Goal: Information Seeking & Learning: Learn about a topic

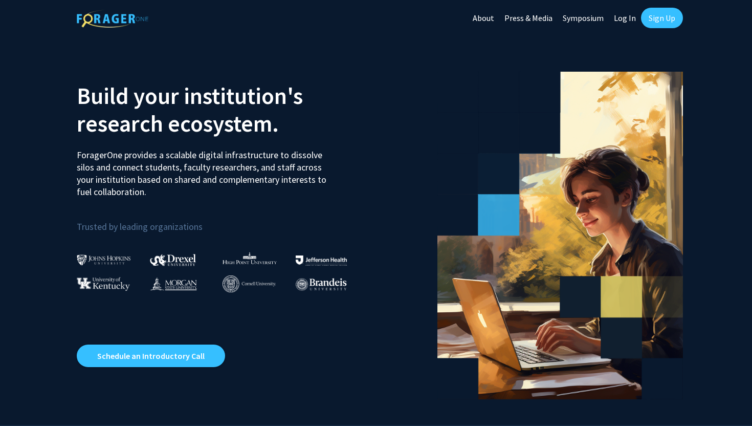
click at [629, 13] on link "Log In" at bounding box center [625, 18] width 32 height 36
select select
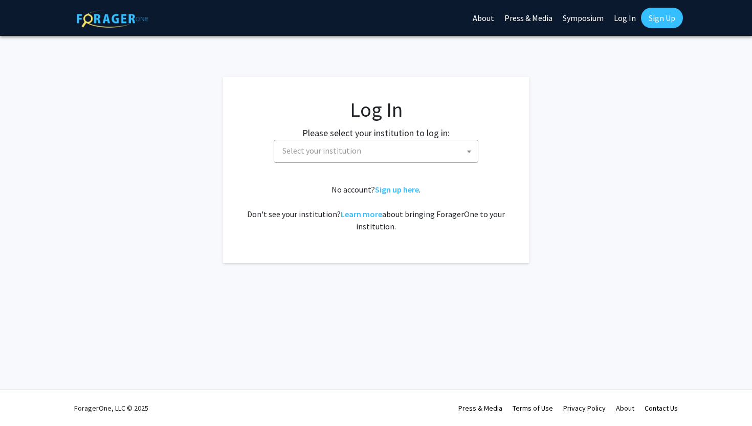
click at [309, 158] on span "Select your institution" at bounding box center [378, 150] width 200 height 21
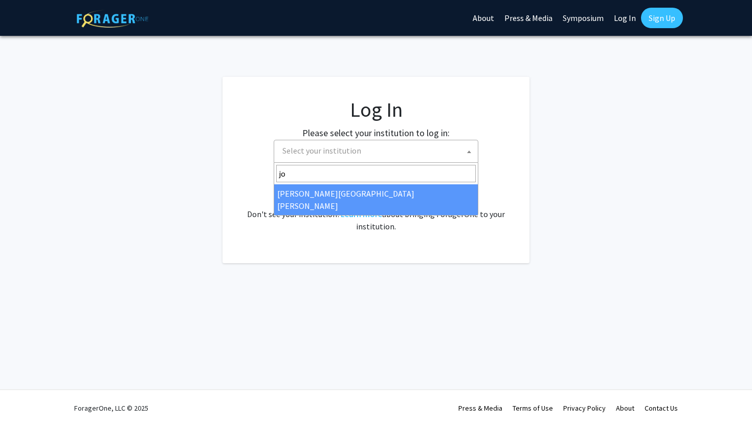
type input "jo"
select select "1"
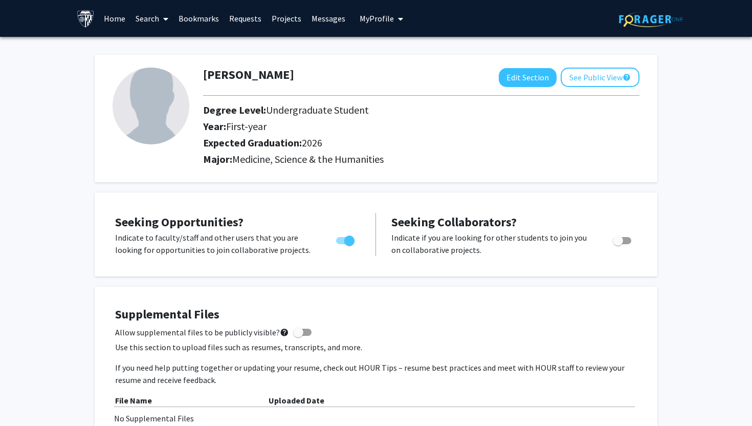
click at [110, 24] on link "Home" at bounding box center [115, 19] width 32 height 36
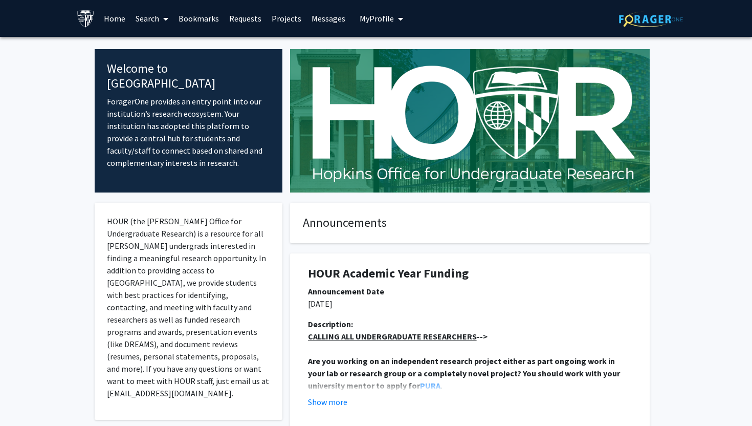
click at [140, 20] on link "Search" at bounding box center [152, 19] width 43 height 36
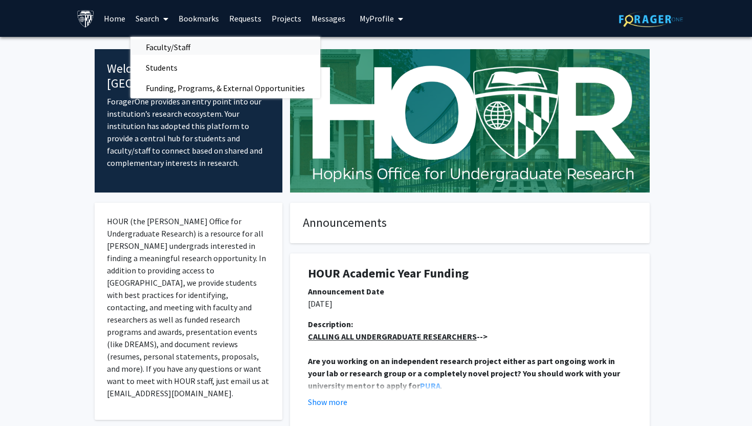
click at [153, 44] on span "Faculty/Staff" at bounding box center [168, 47] width 75 height 20
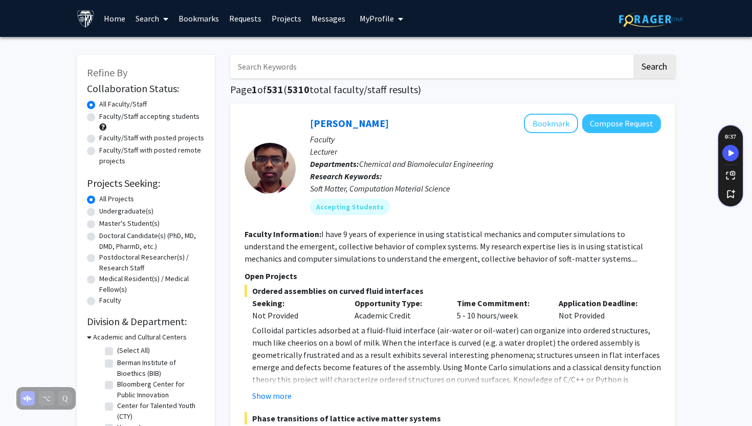
click at [309, 69] on input "Search Keywords" at bounding box center [431, 67] width 402 height 24
click at [634, 55] on button "Search" at bounding box center [655, 67] width 42 height 24
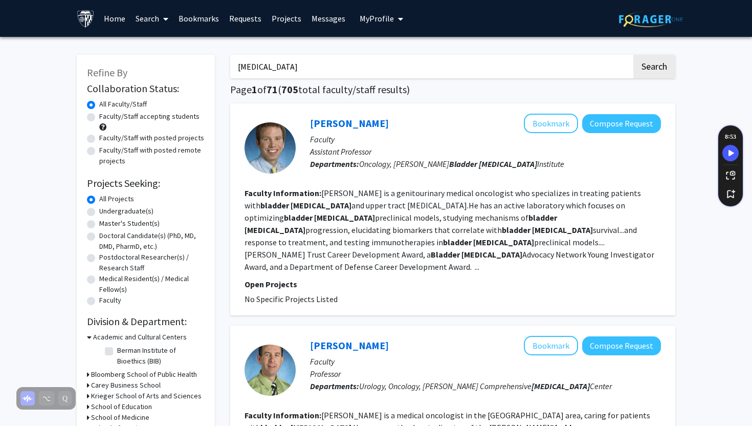
click at [291, 70] on input "[MEDICAL_DATA]" at bounding box center [431, 67] width 402 height 24
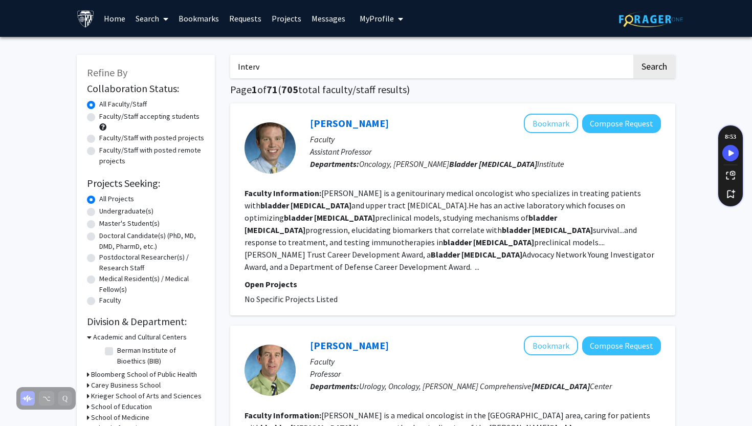
click at [356, 70] on input "Interv" at bounding box center [431, 67] width 402 height 24
paste input "entional [MEDICAL_DATA]"
type input "[MEDICAL_DATA]"
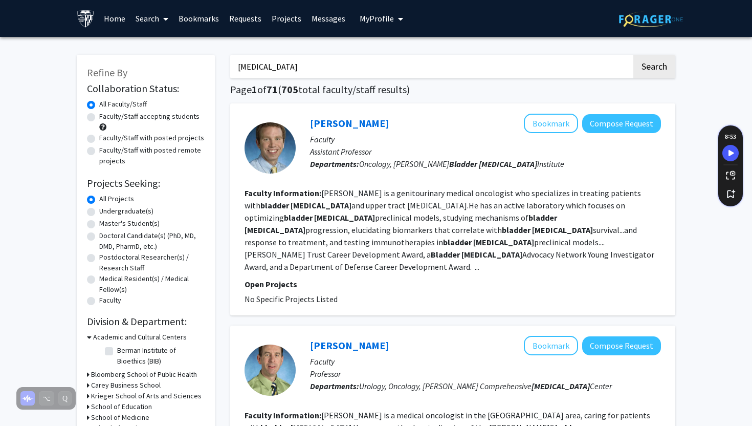
click at [634, 55] on button "Search" at bounding box center [655, 67] width 42 height 24
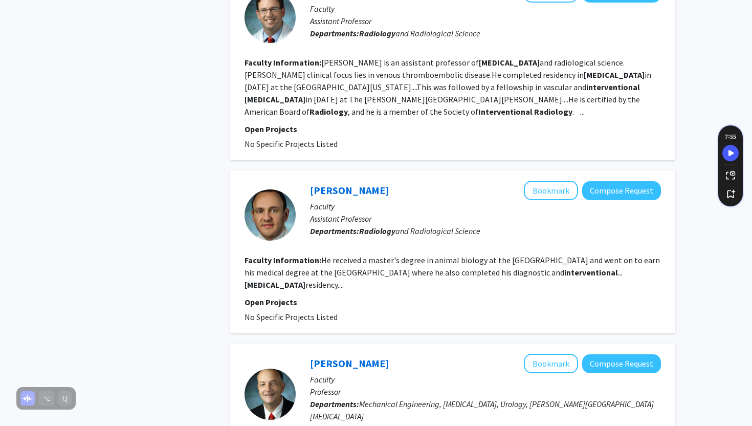
scroll to position [1797, 0]
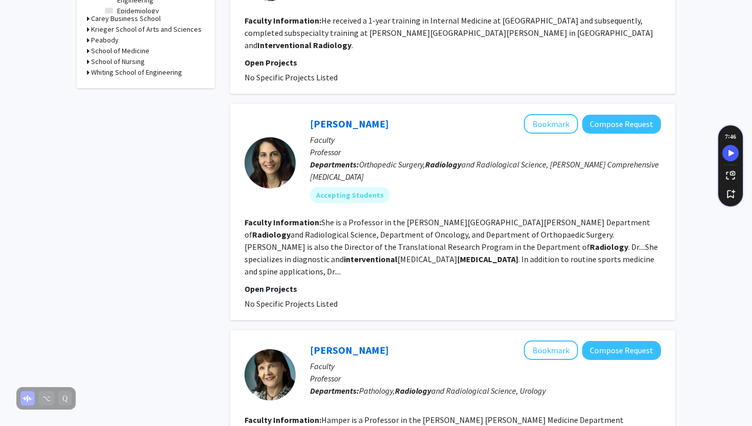
scroll to position [431, 0]
click at [413, 218] on fg-read-more "She is a Professor in the [PERSON_NAME][GEOGRAPHIC_DATA][PERSON_NAME] Departmen…" at bounding box center [452, 247] width 414 height 59
click at [401, 219] on fg-read-more "She is a Professor in the [PERSON_NAME][GEOGRAPHIC_DATA][PERSON_NAME] Departmen…" at bounding box center [452, 247] width 414 height 59
click at [556, 218] on fg-read-more "She is a Professor in the [PERSON_NAME][GEOGRAPHIC_DATA][PERSON_NAME] Departmen…" at bounding box center [452, 247] width 414 height 59
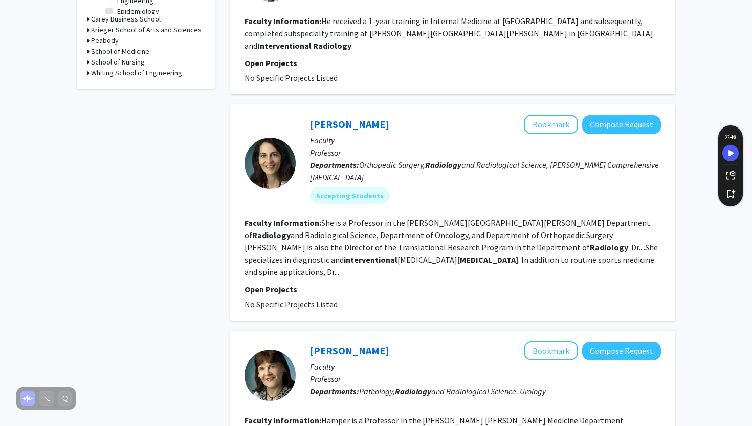
click at [556, 219] on fg-read-more "She is a Professor in the [PERSON_NAME][GEOGRAPHIC_DATA][PERSON_NAME] Departmen…" at bounding box center [452, 247] width 414 height 59
click at [350, 298] on fg-project-list "No Specific Projects Listed" at bounding box center [453, 304] width 417 height 12
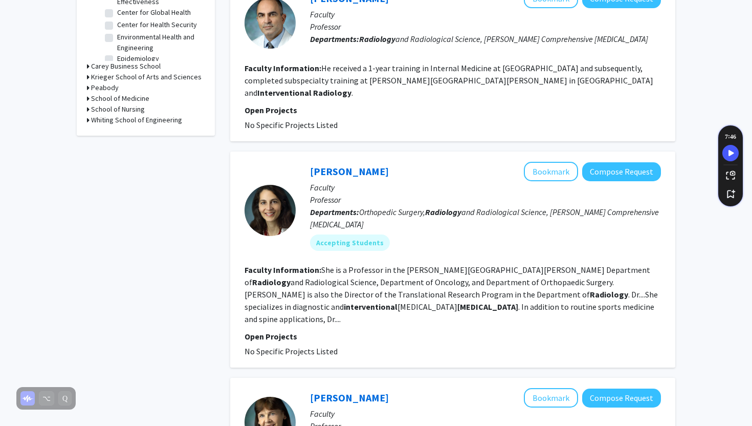
scroll to position [351, 0]
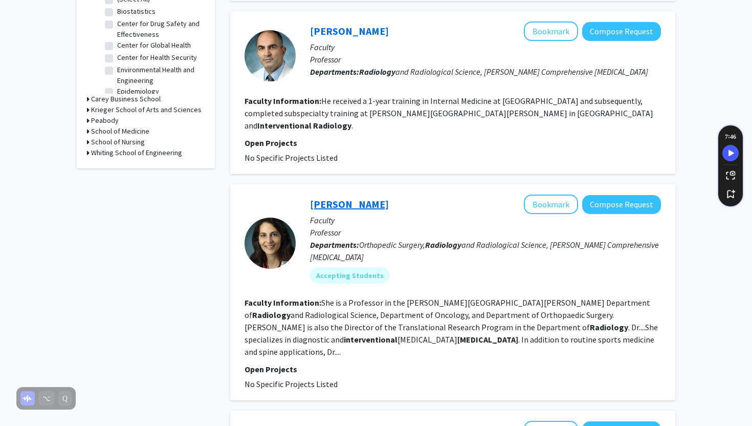
click at [352, 198] on link "[PERSON_NAME]" at bounding box center [349, 204] width 79 height 13
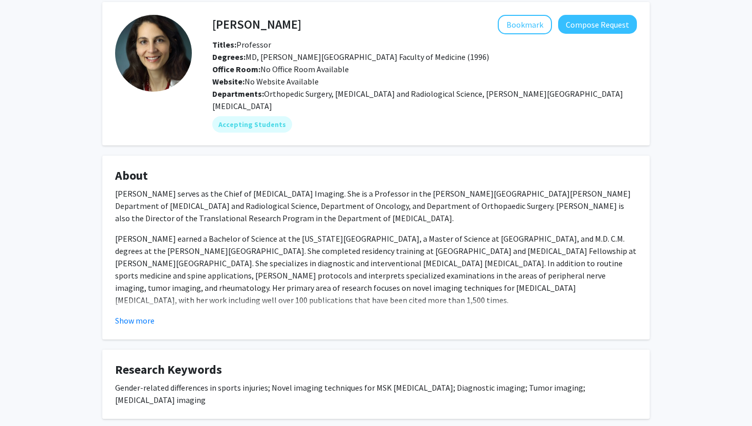
scroll to position [58, 0]
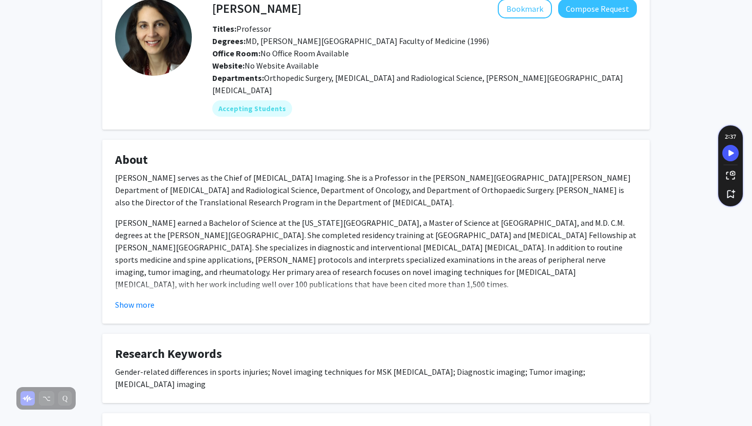
click at [352, 171] on p "[PERSON_NAME] serves as the Chief of [MEDICAL_DATA] Imaging. She is a Professor…" at bounding box center [376, 189] width 522 height 37
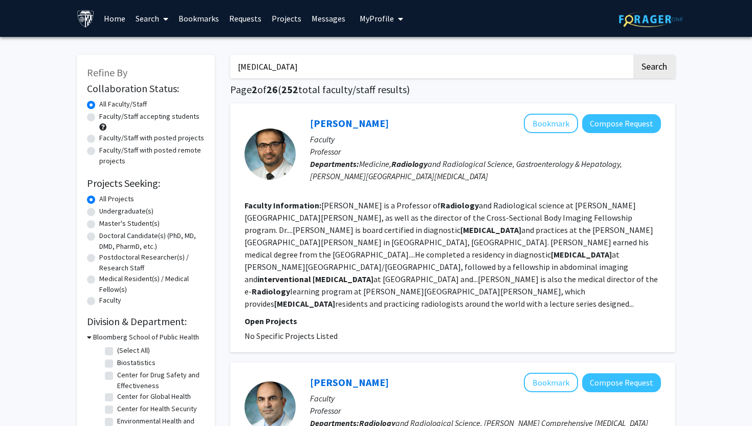
click at [357, 73] on input "[MEDICAL_DATA]" at bounding box center [431, 67] width 402 height 24
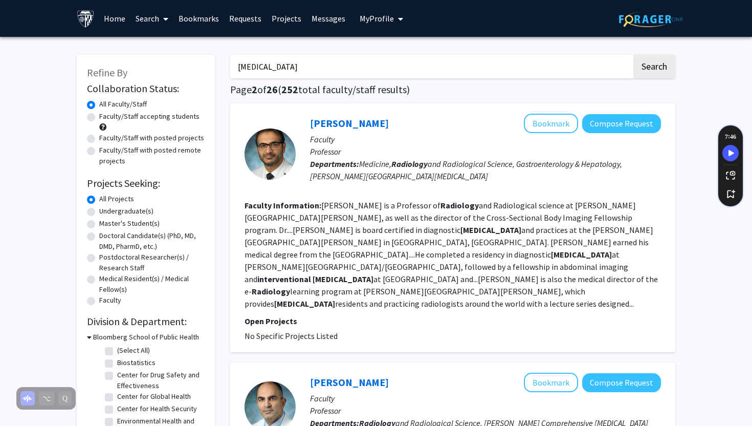
click at [357, 73] on input "[MEDICAL_DATA]" at bounding box center [431, 67] width 402 height 24
click at [634, 55] on button "Search" at bounding box center [655, 67] width 42 height 24
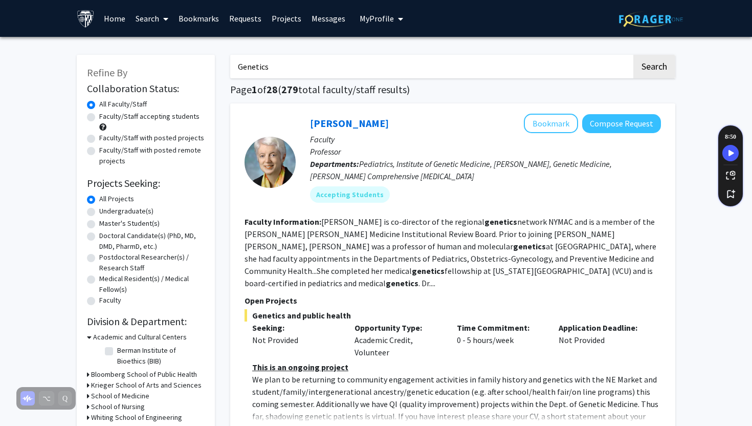
click at [264, 72] on input "Genetics" at bounding box center [431, 67] width 402 height 24
type input "[DEMOGRAPHIC_DATA]"
click at [634, 55] on button "Search" at bounding box center [655, 67] width 42 height 24
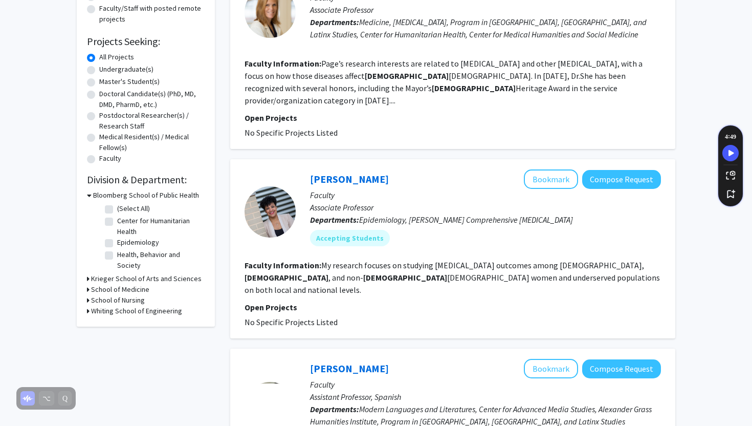
scroll to position [145, 0]
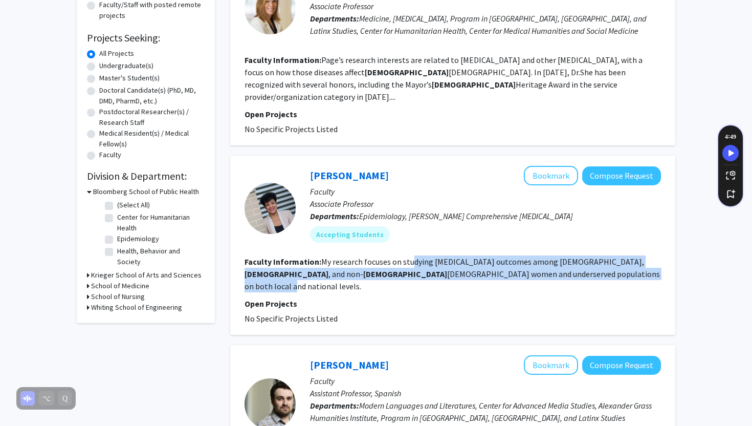
drag, startPoint x: 412, startPoint y: 249, endPoint x: 521, endPoint y: 263, distance: 109.4
click at [521, 263] on fg-read-more "My research focuses on studying [MEDICAL_DATA] outcomes among [DEMOGRAPHIC_DATA…" at bounding box center [453, 273] width 416 height 35
click at [520, 263] on fg-read-more "My research focuses on studying [MEDICAL_DATA] outcomes among [DEMOGRAPHIC_DATA…" at bounding box center [453, 273] width 416 height 35
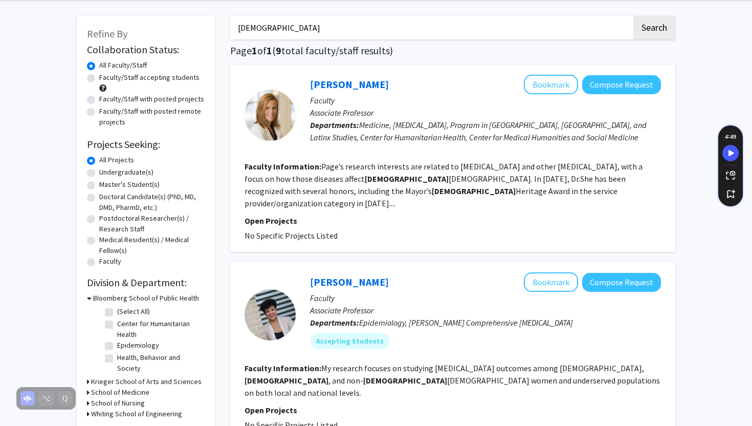
scroll to position [57, 0]
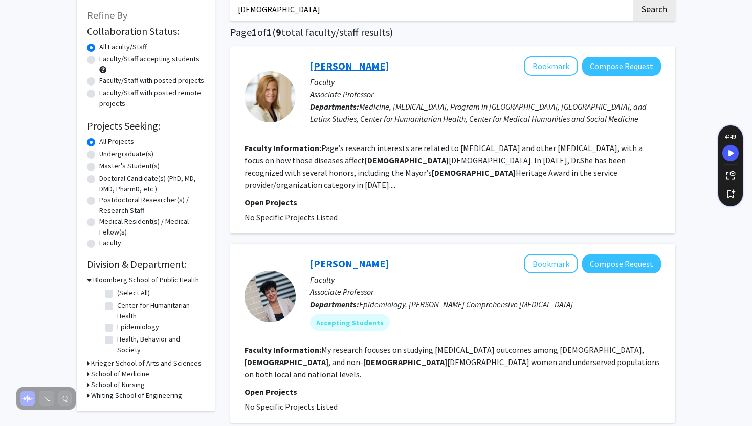
click at [328, 67] on link "[PERSON_NAME]" at bounding box center [349, 65] width 79 height 13
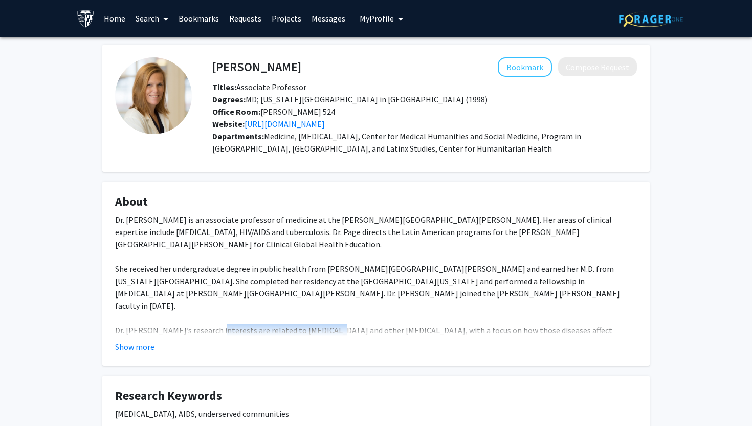
drag, startPoint x: 212, startPoint y: 319, endPoint x: 319, endPoint y: 319, distance: 107.5
click at [319, 319] on div "Dr. [PERSON_NAME] is an associate professor of medicine at the [PERSON_NAME][GE…" at bounding box center [376, 317] width 522 height 209
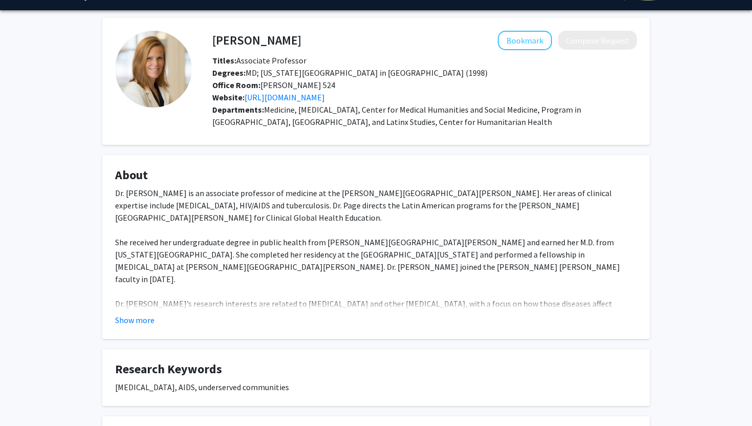
scroll to position [29, 0]
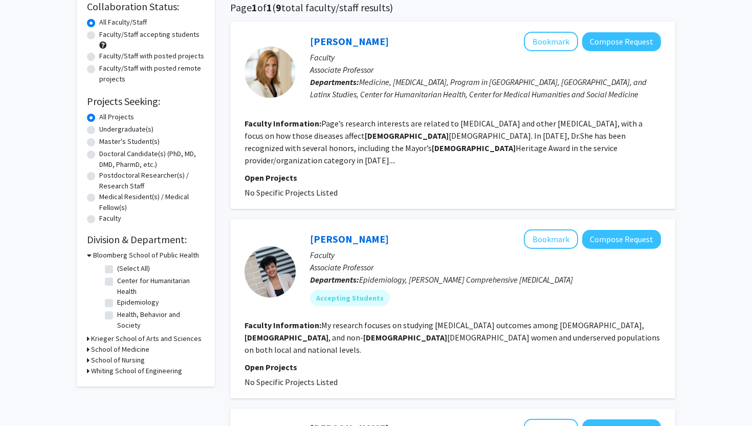
scroll to position [104, 0]
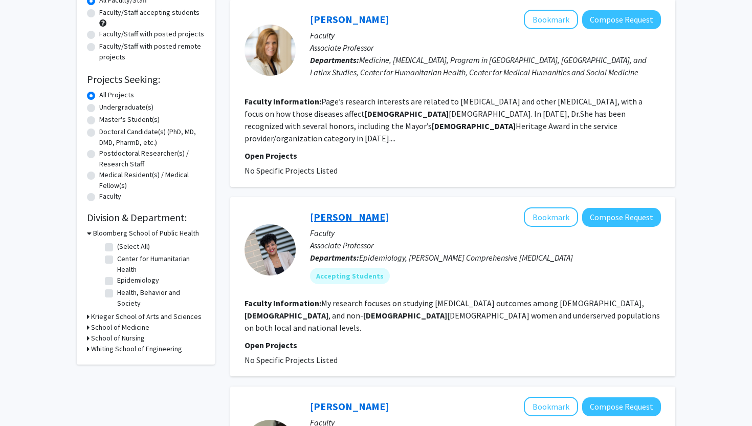
click at [348, 210] on link "[PERSON_NAME]" at bounding box center [349, 216] width 79 height 13
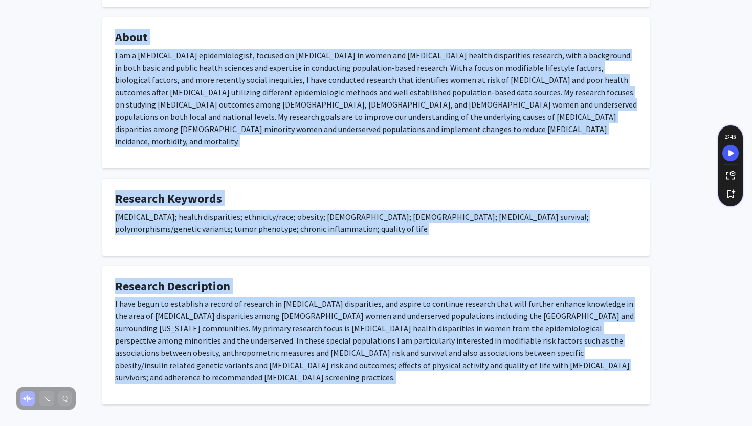
scroll to position [186, 0]
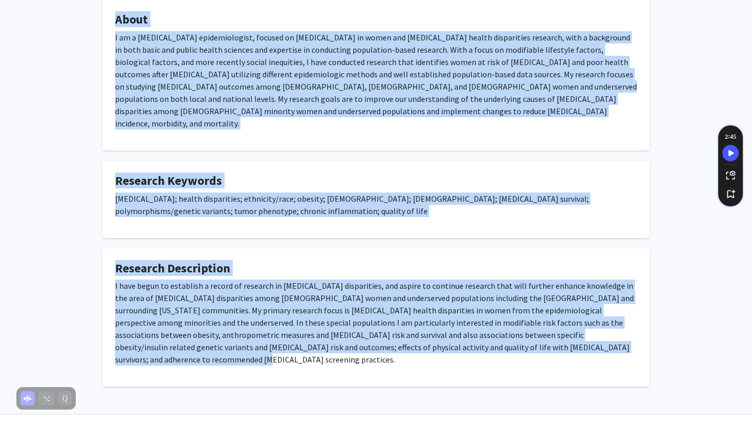
drag, startPoint x: 215, startPoint y: 41, endPoint x: 576, endPoint y: 334, distance: 465.1
click at [576, 334] on div "[PERSON_NAME] Bookmark Compose Request Titles: Associate Professor Degrees: Ph.…" at bounding box center [376, 122] width 563 height 528
copy div "[PERSON_NAME] Bookmark Compose Request Titles: Associate Professor Degrees: Ph.…"
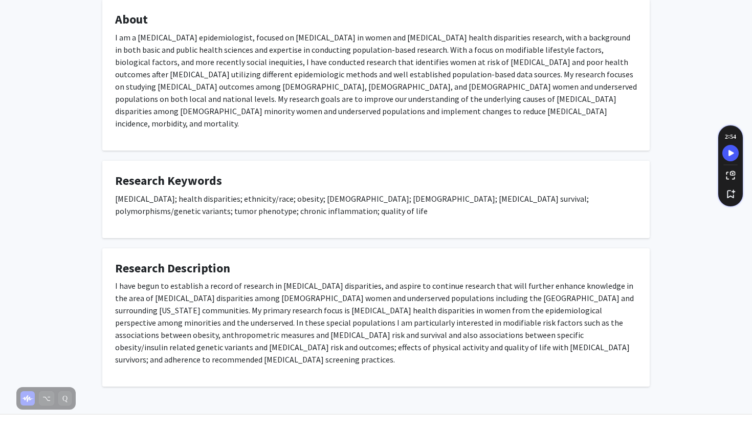
click at [120, 202] on p "[MEDICAL_DATA]; health disparities; ethnicity/race; obesity; [DEMOGRAPHIC_DATA]…" at bounding box center [376, 204] width 522 height 25
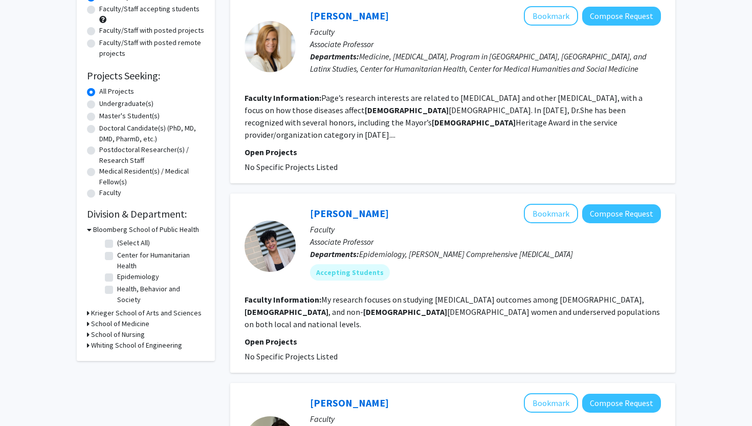
scroll to position [107, 0]
click at [350, 9] on div "[PERSON_NAME] Bookmark Compose Request" at bounding box center [485, 16] width 351 height 19
click at [352, 4] on div "[PERSON_NAME] Bookmark Compose Request Faculty Associate Professor Departments:…" at bounding box center [452, 89] width 445 height 187
click at [342, 21] on link "[PERSON_NAME]" at bounding box center [349, 16] width 79 height 13
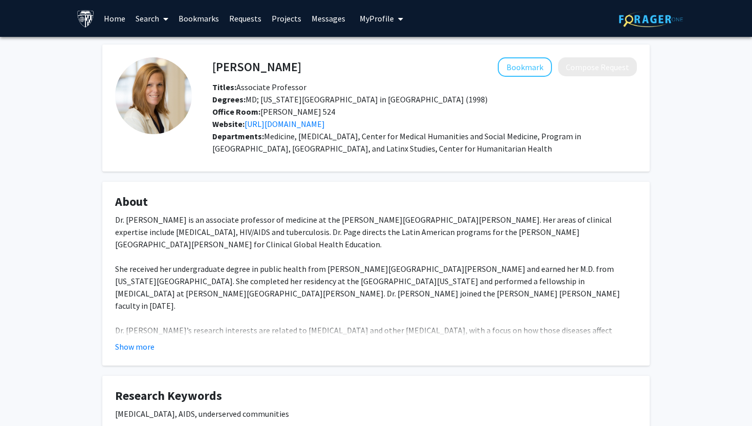
scroll to position [137, 0]
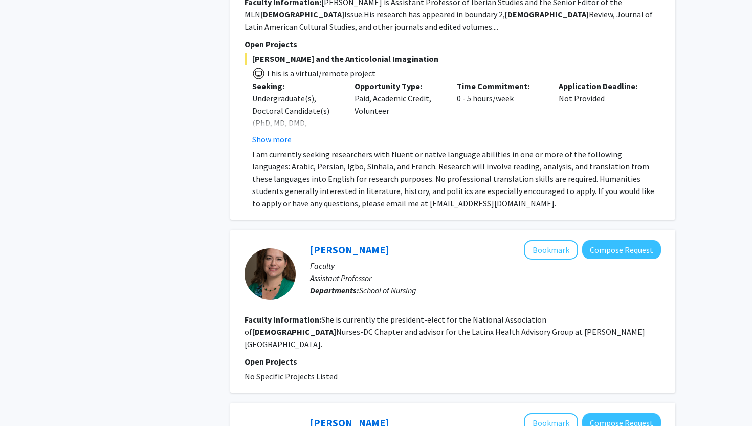
scroll to position [618, 0]
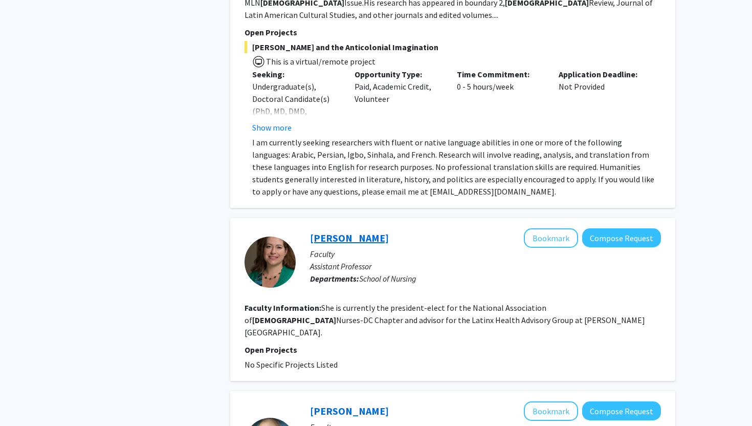
drag, startPoint x: 495, startPoint y: 342, endPoint x: 362, endPoint y: 219, distance: 181.5
click at [362, 220] on div "[PERSON_NAME] Bookmark Compose Request Faculty Assistant Professor Departments:…" at bounding box center [452, 299] width 445 height 163
drag, startPoint x: 442, startPoint y: 230, endPoint x: 427, endPoint y: 230, distance: 15.4
click at [442, 248] on p "Faculty" at bounding box center [485, 254] width 351 height 12
click at [365, 228] on div "[PERSON_NAME] Bookmark Compose Request" at bounding box center [485, 237] width 351 height 19
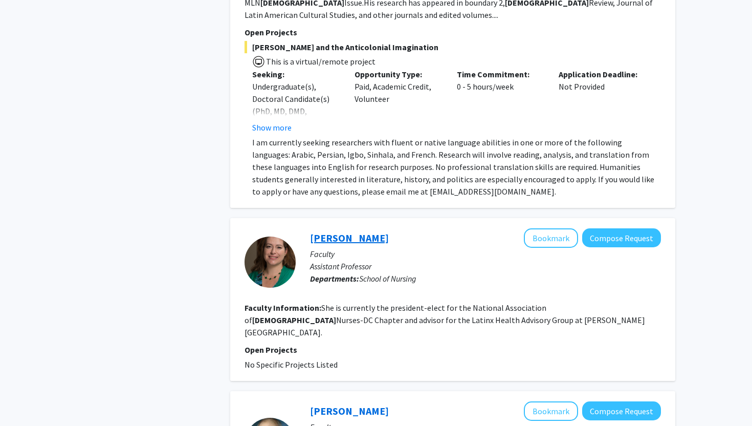
click at [361, 231] on link "[PERSON_NAME]" at bounding box center [349, 237] width 79 height 13
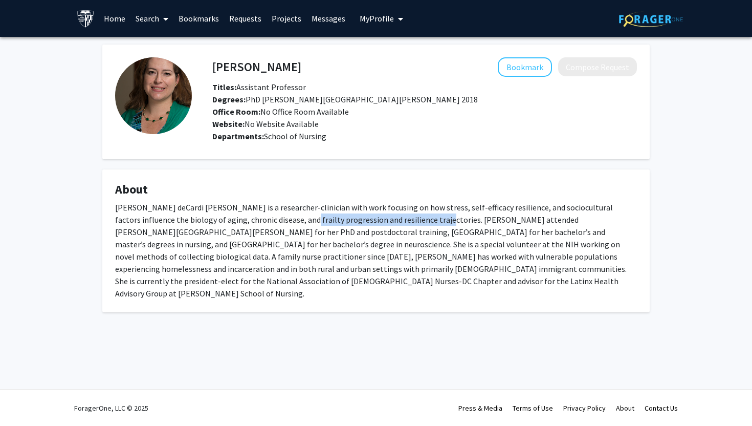
drag, startPoint x: 253, startPoint y: 218, endPoint x: 382, endPoint y: 218, distance: 129.0
click at [383, 218] on div "[PERSON_NAME] deCardi [PERSON_NAME] is a researcher-clinician with work focusin…" at bounding box center [376, 250] width 522 height 98
click at [382, 218] on div "[PERSON_NAME] deCardi [PERSON_NAME] is a researcher-clinician with work focusin…" at bounding box center [376, 250] width 522 height 98
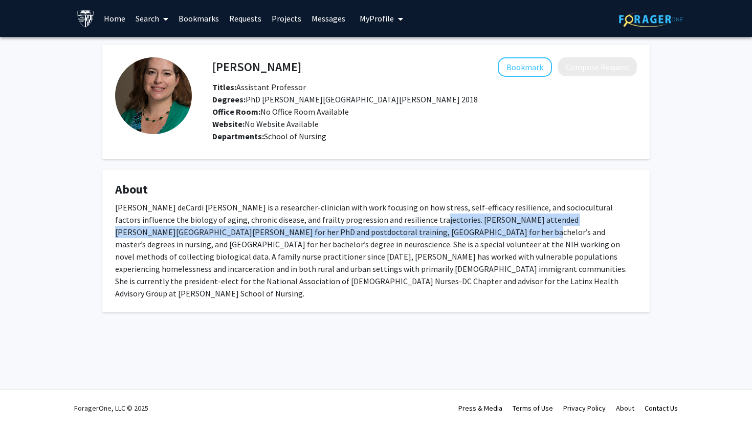
drag, startPoint x: 379, startPoint y: 218, endPoint x: 361, endPoint y: 237, distance: 26.8
click at [361, 237] on div "[PERSON_NAME] deCardi [PERSON_NAME] is a researcher-clinician with work focusin…" at bounding box center [376, 250] width 522 height 98
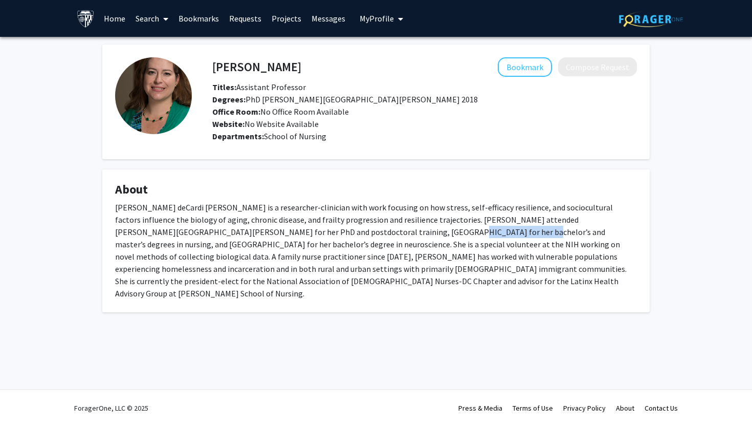
drag, startPoint x: 361, startPoint y: 237, endPoint x: 295, endPoint y: 234, distance: 65.6
click at [295, 234] on div "[PERSON_NAME] deCardi [PERSON_NAME] is a researcher-clinician with work focusin…" at bounding box center [376, 250] width 522 height 98
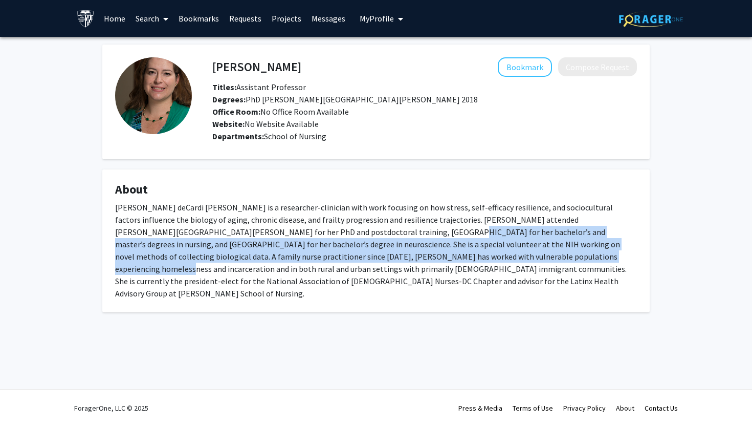
drag, startPoint x: 295, startPoint y: 234, endPoint x: 403, endPoint y: 255, distance: 109.9
click at [403, 255] on div "[PERSON_NAME] deCardi [PERSON_NAME] is a researcher-clinician with work focusin…" at bounding box center [376, 250] width 522 height 98
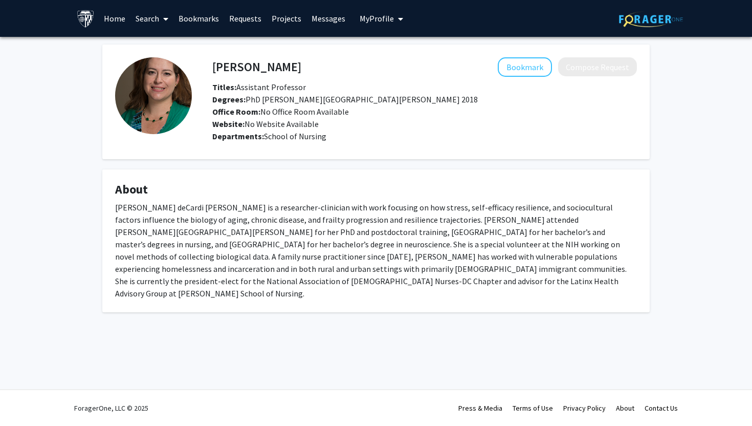
click at [365, 249] on div "[PERSON_NAME] deCardi [PERSON_NAME] is a researcher-clinician with work focusin…" at bounding box center [376, 250] width 522 height 98
drag, startPoint x: 144, startPoint y: 254, endPoint x: 298, endPoint y: 254, distance: 154.1
click at [298, 254] on div "[PERSON_NAME] deCardi [PERSON_NAME] is a researcher-clinician with work focusin…" at bounding box center [376, 250] width 522 height 98
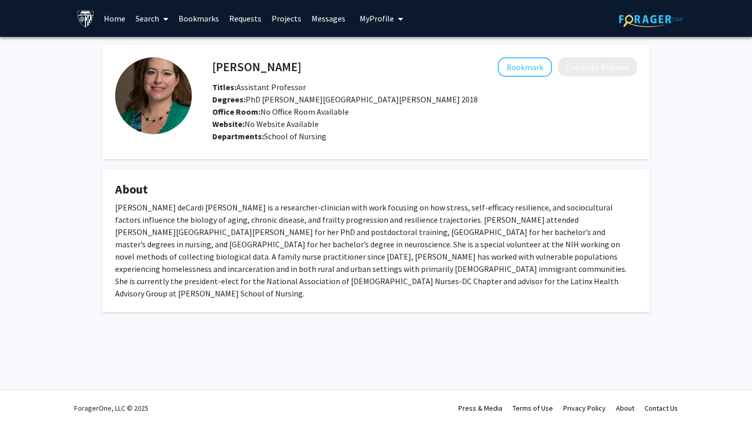
click at [173, 214] on div "[PERSON_NAME] deCardi [PERSON_NAME] is a researcher-clinician with work focusin…" at bounding box center [376, 250] width 522 height 98
drag, startPoint x: 152, startPoint y: 220, endPoint x: 271, endPoint y: 216, distance: 119.3
click at [271, 216] on div "[PERSON_NAME] deCardi [PERSON_NAME] is a researcher-clinician with work focusin…" at bounding box center [376, 250] width 522 height 98
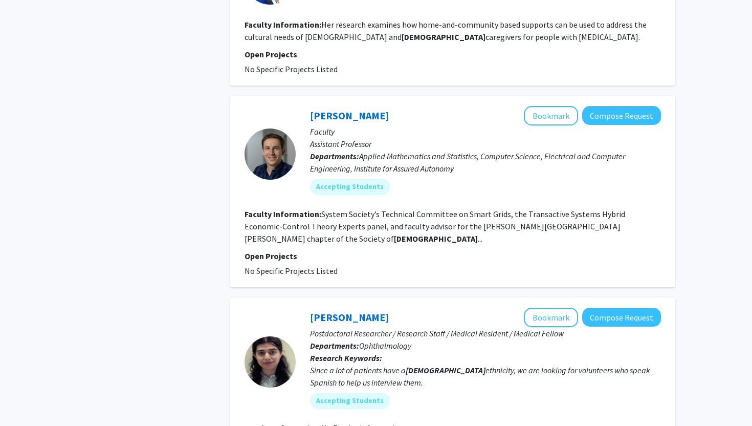
scroll to position [1450, 0]
click at [362, 310] on link "[PERSON_NAME]" at bounding box center [349, 316] width 79 height 13
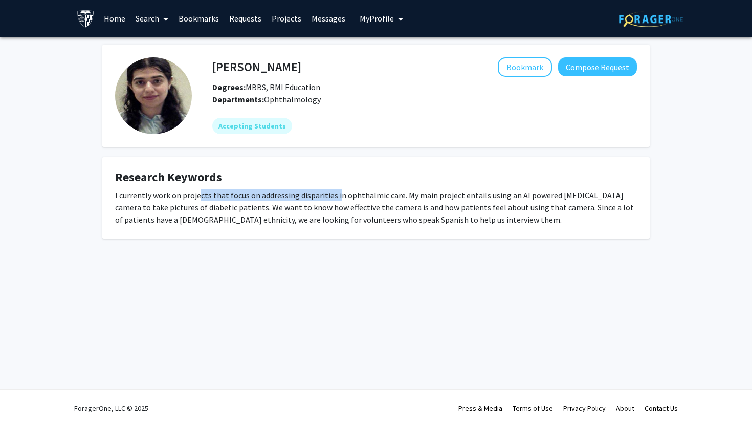
drag, startPoint x: 200, startPoint y: 199, endPoint x: 335, endPoint y: 198, distance: 135.1
click at [335, 198] on div "I currently work on projects that focus on addressing disparities in ophthalmic…" at bounding box center [376, 207] width 522 height 37
click at [334, 198] on div "I currently work on projects that focus on addressing disparities in ophthalmic…" at bounding box center [376, 207] width 522 height 37
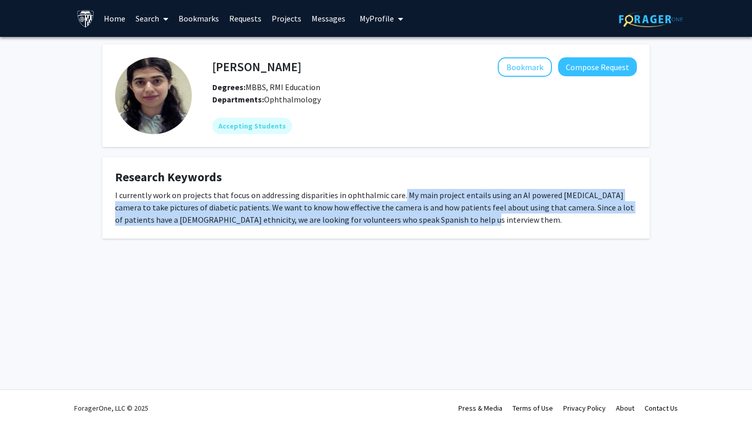
drag, startPoint x: 399, startPoint y: 193, endPoint x: 457, endPoint y: 232, distance: 69.7
click at [457, 232] on fg-card "Research Keywords I currently work on projects that focus on addressing dispari…" at bounding box center [376, 197] width 548 height 81
click at [452, 224] on div "I currently work on projects that focus on addressing disparities in ophthalmic…" at bounding box center [376, 207] width 522 height 37
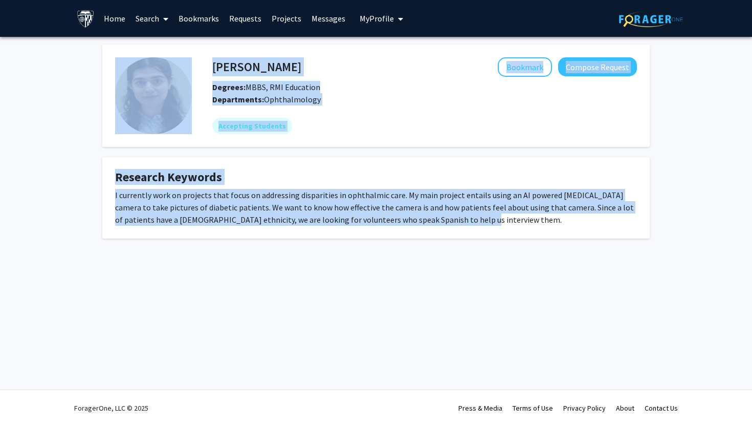
drag, startPoint x: 452, startPoint y: 224, endPoint x: 148, endPoint y: 59, distance: 346.1
click at [148, 59] on div "[PERSON_NAME] Bookmark Compose Request Degrees: MBBS, RMI Education Departments…" at bounding box center [376, 142] width 563 height 194
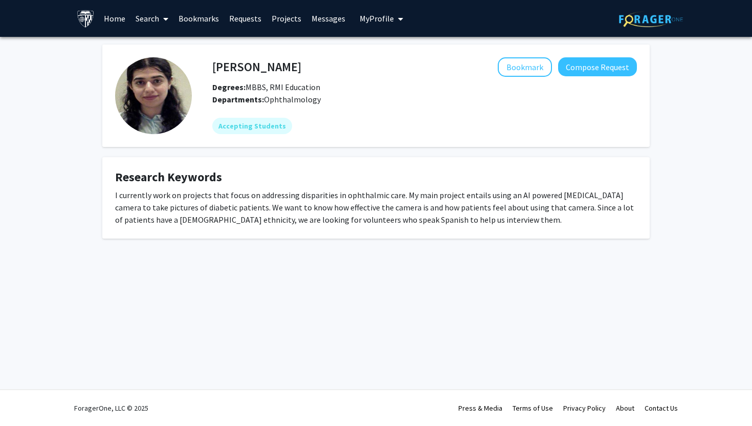
click at [212, 206] on div "I currently work on projects that focus on addressing disparities in ophthalmic…" at bounding box center [376, 207] width 522 height 37
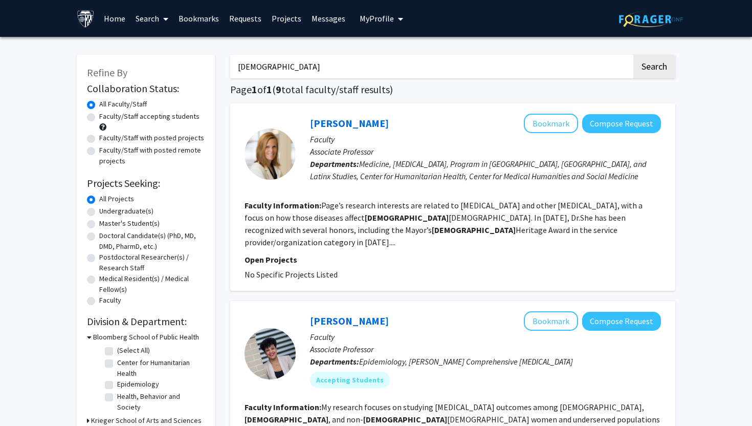
click at [325, 69] on input "[DEMOGRAPHIC_DATA]" at bounding box center [431, 67] width 402 height 24
type input "urology"
click at [634, 55] on button "Search" at bounding box center [655, 67] width 42 height 24
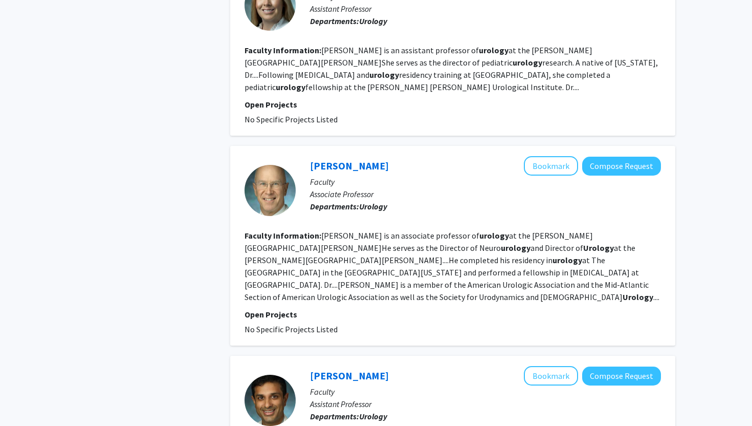
scroll to position [1397, 0]
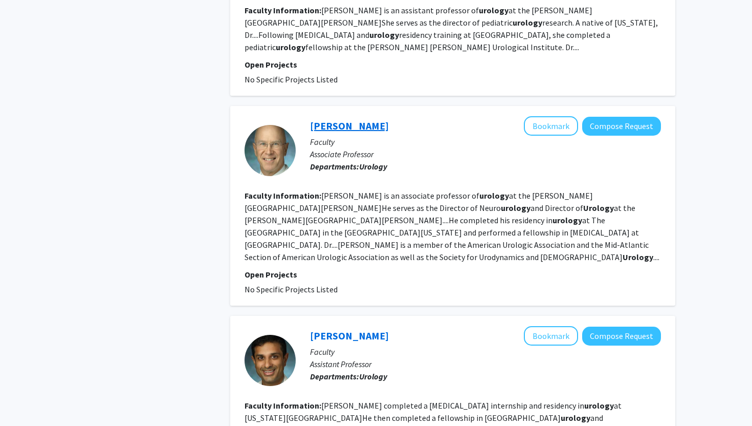
click at [325, 119] on link "[PERSON_NAME]" at bounding box center [349, 125] width 79 height 13
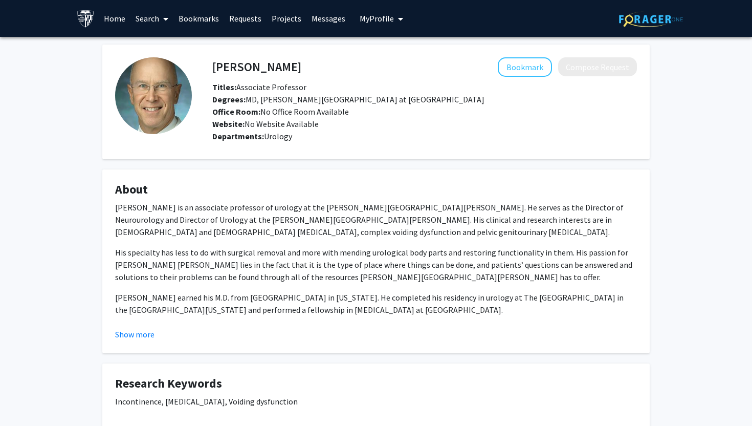
scroll to position [66, 0]
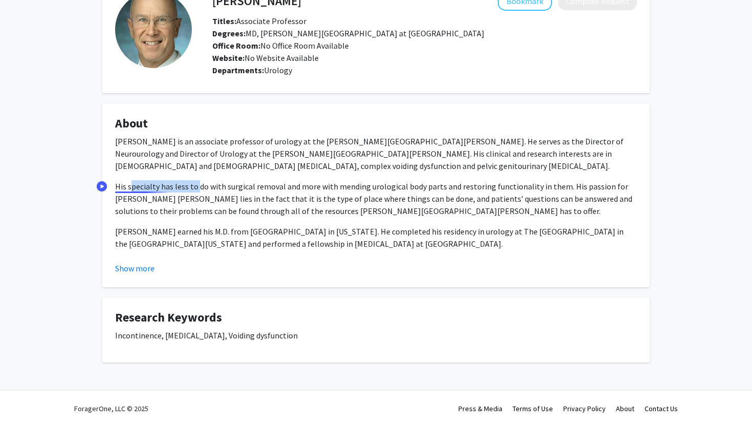
drag, startPoint x: 129, startPoint y: 182, endPoint x: 198, endPoint y: 182, distance: 68.1
click at [198, 182] on p "His specialty has less to do with surgical removal and more with mending urolog…" at bounding box center [376, 198] width 522 height 37
drag, startPoint x: 394, startPoint y: 148, endPoint x: 391, endPoint y: 164, distance: 16.1
click at [392, 164] on p "[PERSON_NAME] is an associate professor of urology at the [PERSON_NAME][GEOGRAP…" at bounding box center [376, 153] width 522 height 37
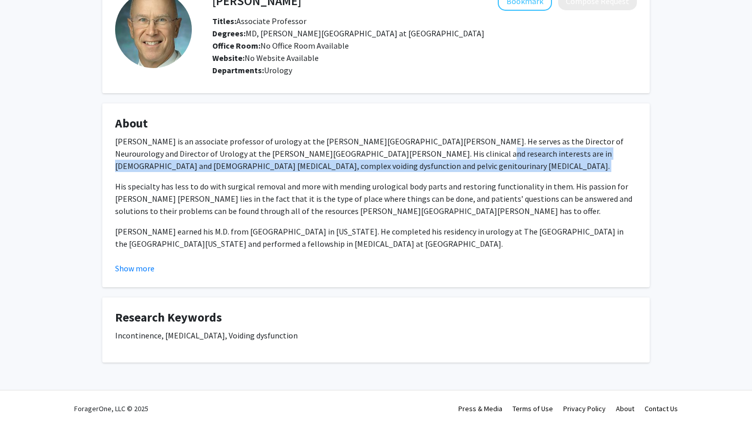
drag, startPoint x: 391, startPoint y: 150, endPoint x: 243, endPoint y: 173, distance: 149.1
click at [243, 173] on div "[PERSON_NAME] is an associate professor of urology at the [PERSON_NAME][GEOGRAP…" at bounding box center [376, 215] width 522 height 160
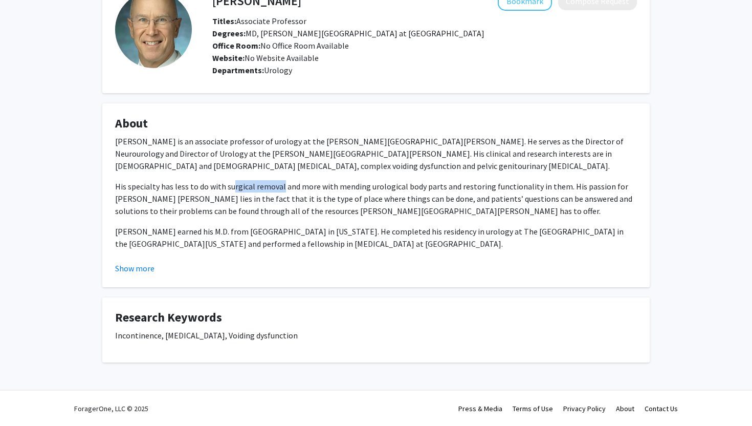
drag, startPoint x: 231, startPoint y: 187, endPoint x: 279, endPoint y: 186, distance: 47.6
click at [279, 186] on p "His specialty has less to do with surgical removal and more with mending urolog…" at bounding box center [376, 198] width 522 height 37
drag, startPoint x: 278, startPoint y: 186, endPoint x: 372, endPoint y: 186, distance: 94.2
click at [372, 186] on p "His specialty has less to do with surgical removal and more with mending urolog…" at bounding box center [376, 198] width 522 height 37
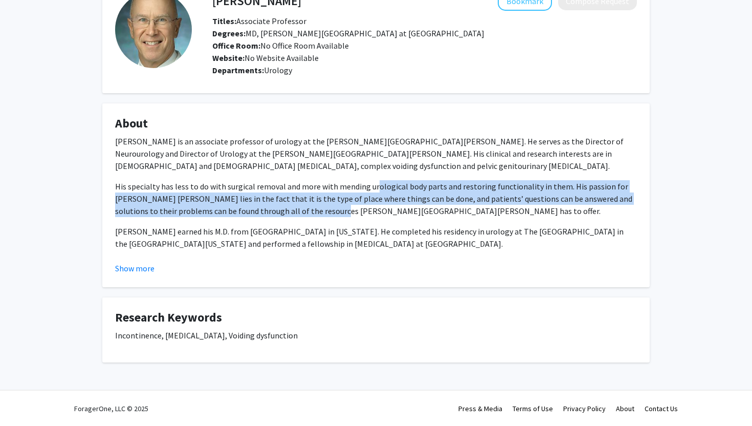
drag, startPoint x: 372, startPoint y: 186, endPoint x: 286, endPoint y: 208, distance: 88.8
click at [286, 208] on p "His specialty has less to do with surgical removal and more with mending urolog…" at bounding box center [376, 198] width 522 height 37
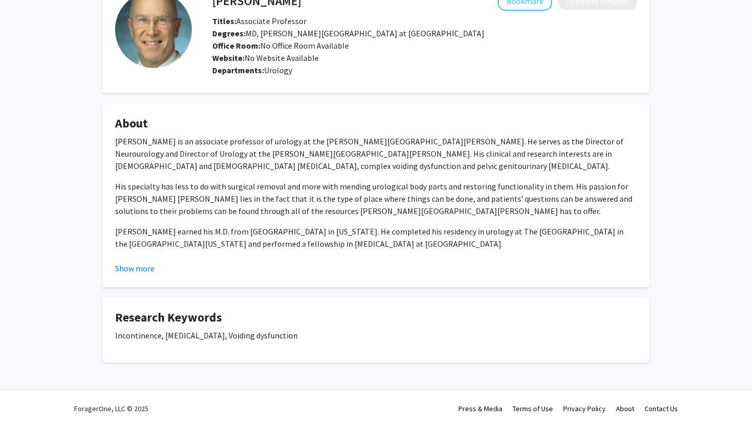
click at [338, 212] on p "His specialty has less to do with surgical removal and more with mending urolog…" at bounding box center [376, 198] width 522 height 37
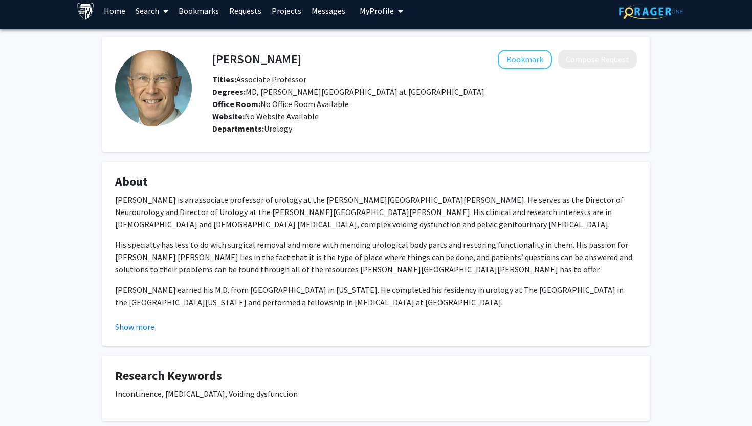
scroll to position [6, 0]
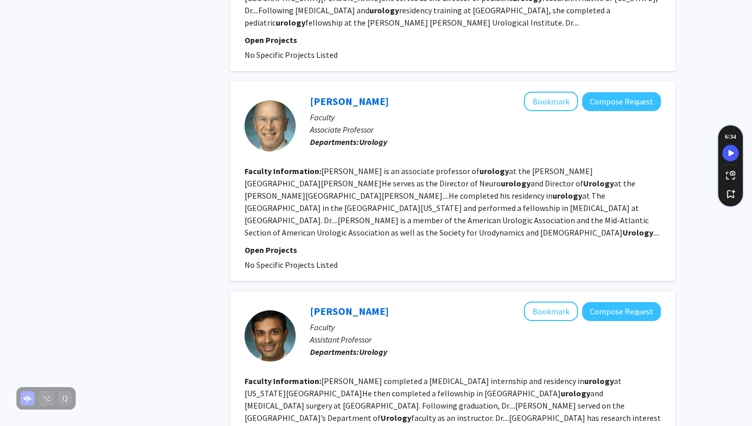
scroll to position [1736, 0]
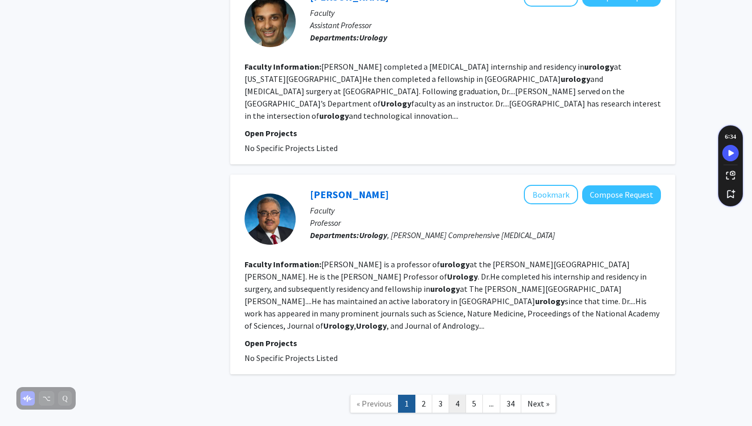
click at [458, 395] on link "4" at bounding box center [457, 404] width 17 height 18
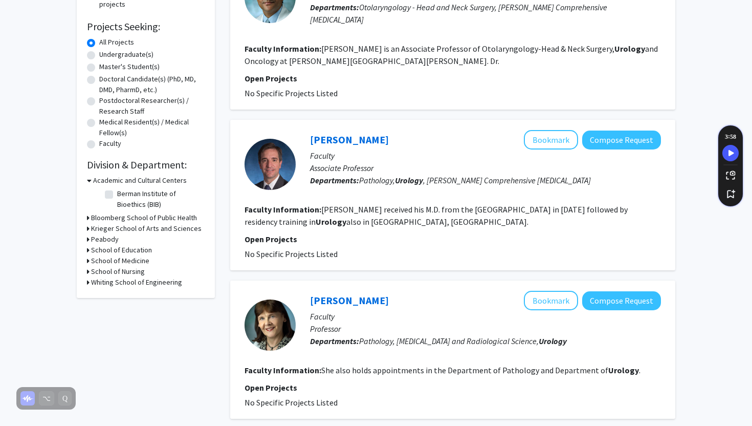
scroll to position [158, 0]
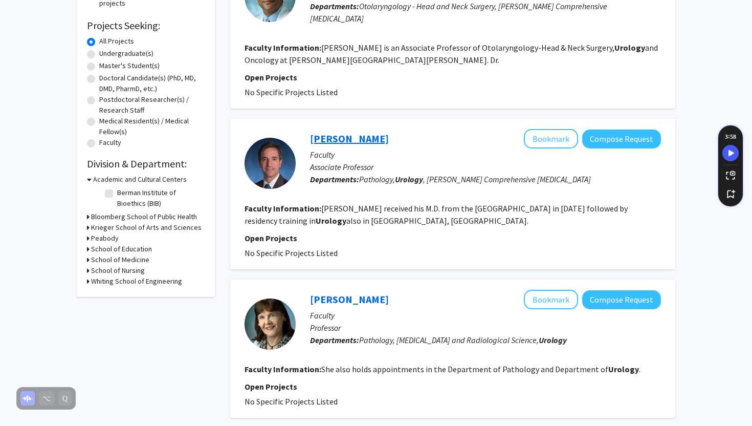
click at [336, 132] on link "[PERSON_NAME]" at bounding box center [349, 138] width 79 height 13
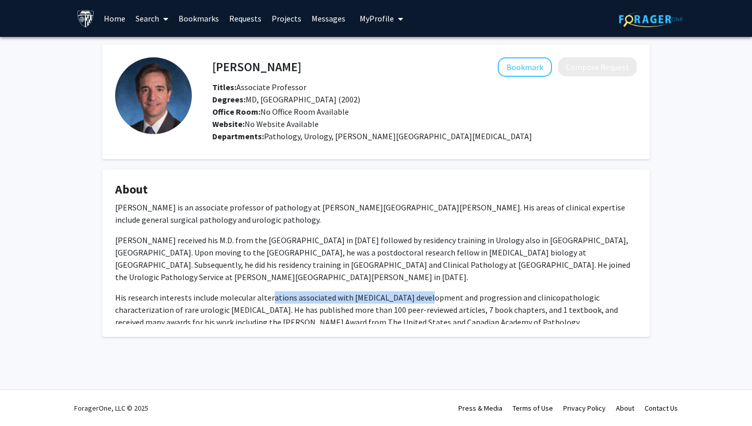
drag, startPoint x: 271, startPoint y: 283, endPoint x: 417, endPoint y: 282, distance: 145.9
click at [417, 291] on p "His research interests include molecular alterations associated with [MEDICAL_D…" at bounding box center [376, 309] width 522 height 37
drag, startPoint x: 417, startPoint y: 282, endPoint x: 194, endPoint y: 291, distance: 222.8
click at [194, 291] on p "His research interests include molecular alterations associated with [MEDICAL_D…" at bounding box center [376, 309] width 522 height 37
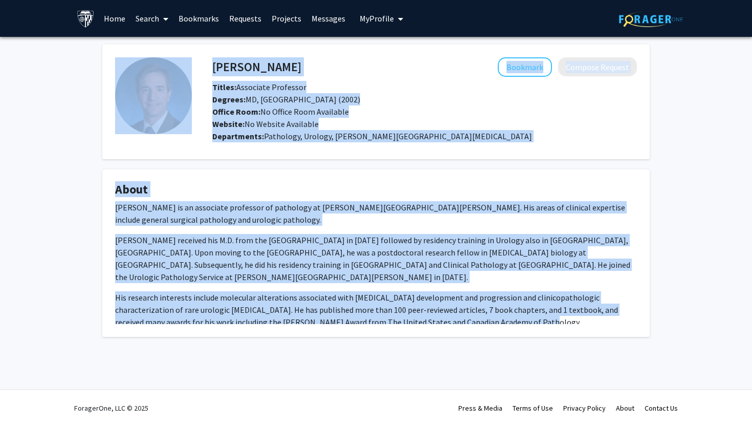
drag, startPoint x: 454, startPoint y: 314, endPoint x: 114, endPoint y: 114, distance: 395.1
click at [114, 114] on div "[PERSON_NAME] Bookmark Compose Request Titles: Associate Professor Degrees: MD,…" at bounding box center [376, 191] width 563 height 292
copy div "[PERSON_NAME] Bookmark Compose Request Titles: Associate Professor Degrees: MD,…"
click at [449, 244] on p "[PERSON_NAME] received his M.D. from the [GEOGRAPHIC_DATA] in [DATE] followed b…" at bounding box center [376, 258] width 522 height 49
